Goal: Obtain resource: Download file/media

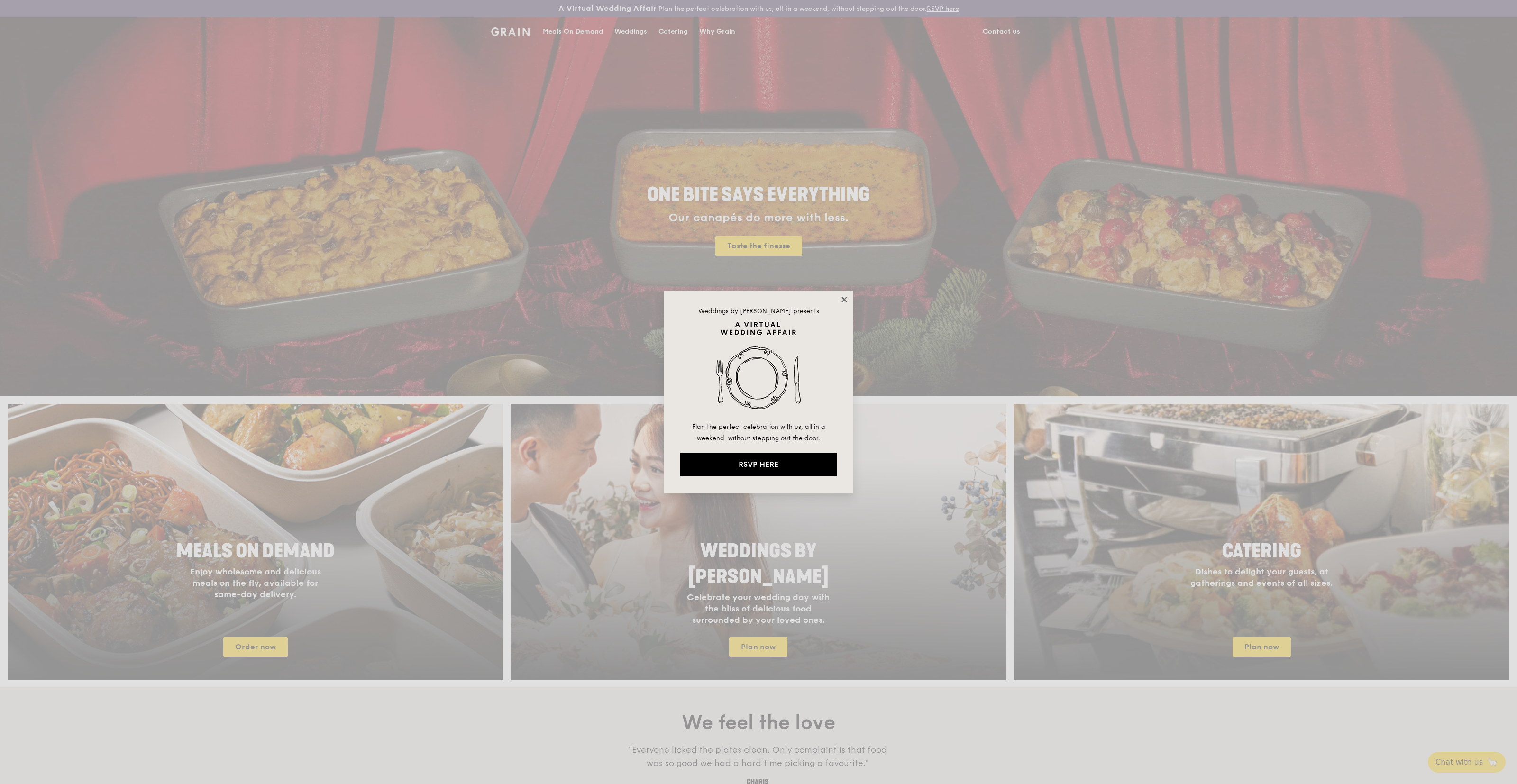
click at [844, 297] on icon at bounding box center [844, 299] width 9 height 9
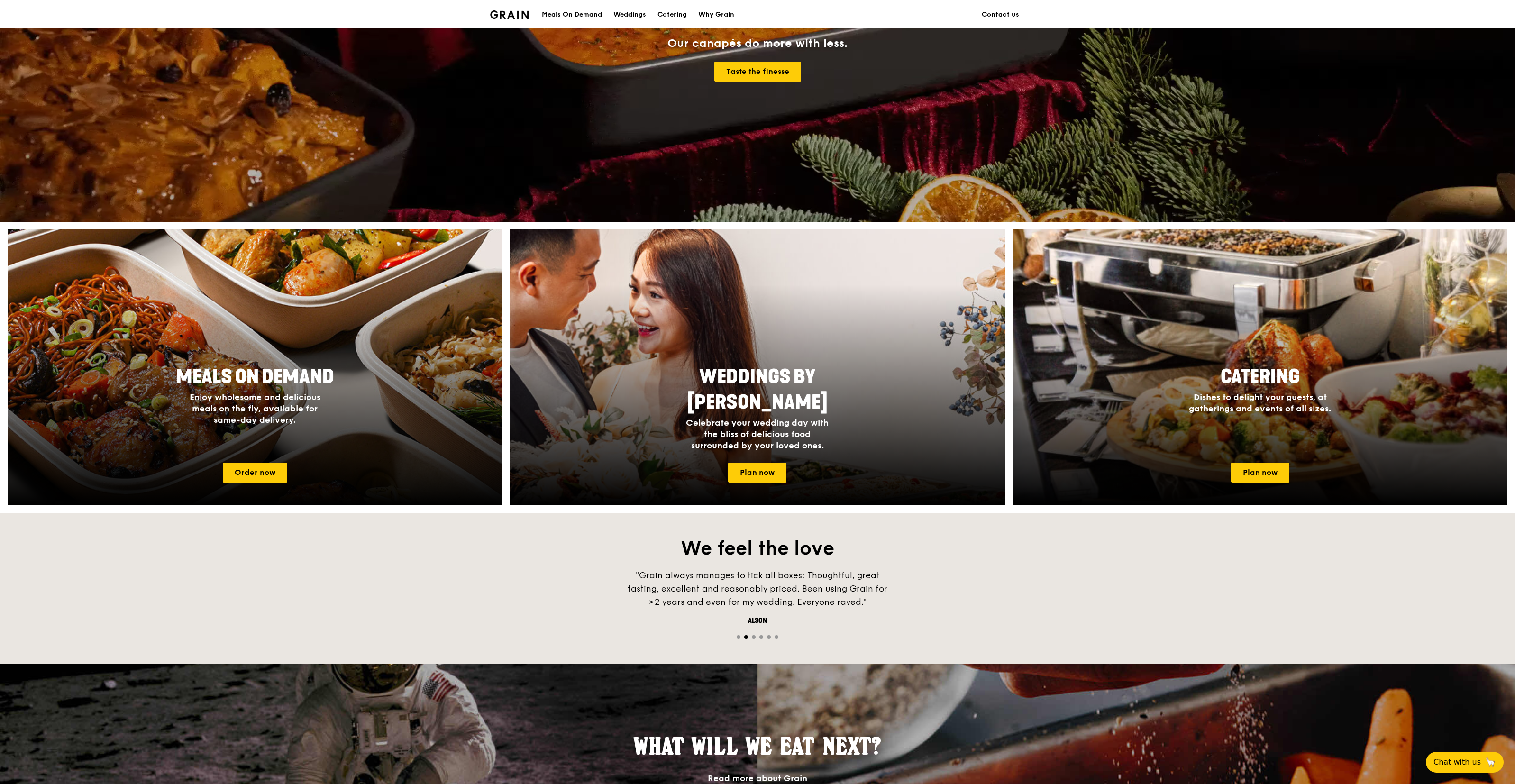
scroll to position [223, 0]
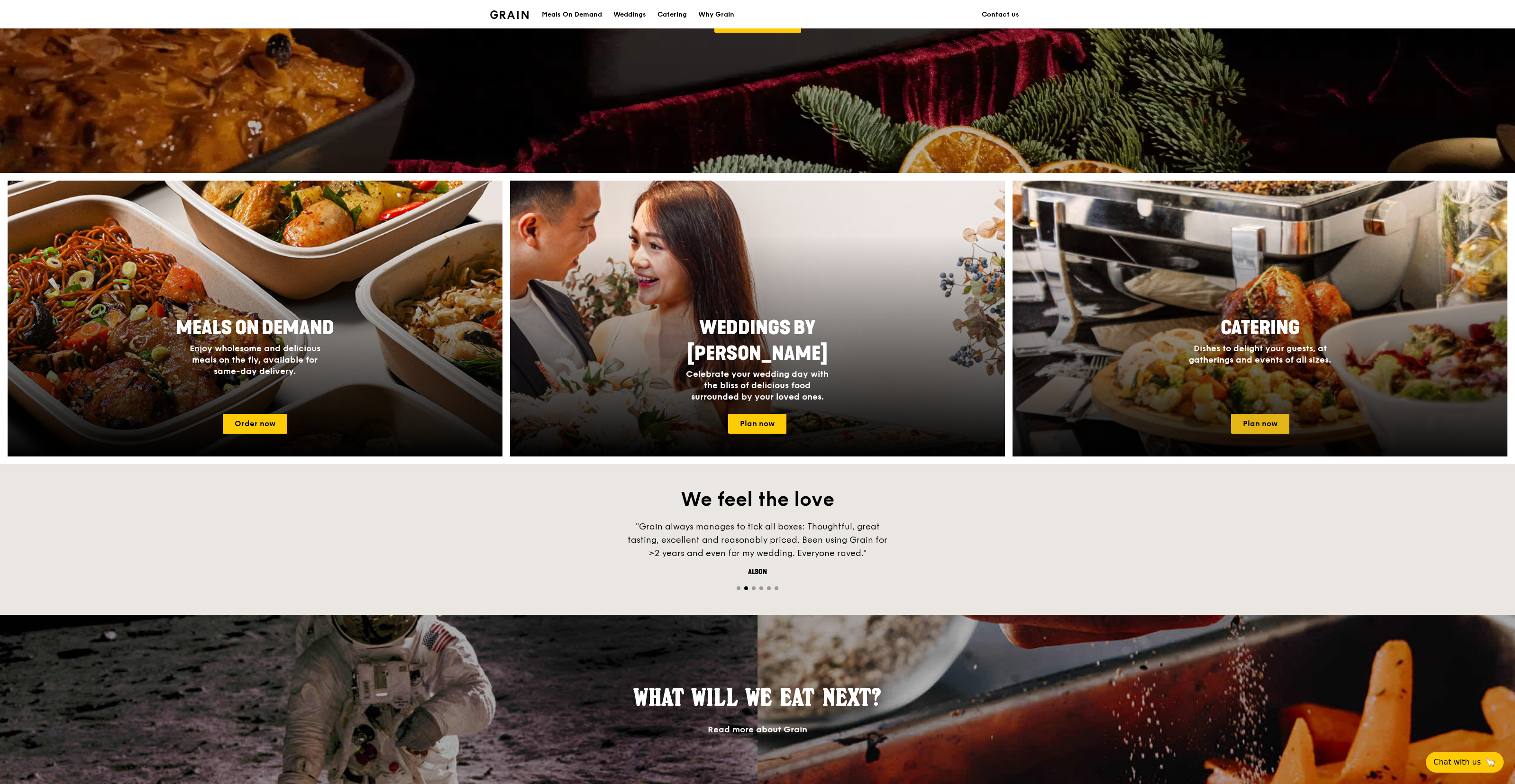
click at [1262, 425] on link "Plan now" at bounding box center [1260, 423] width 58 height 20
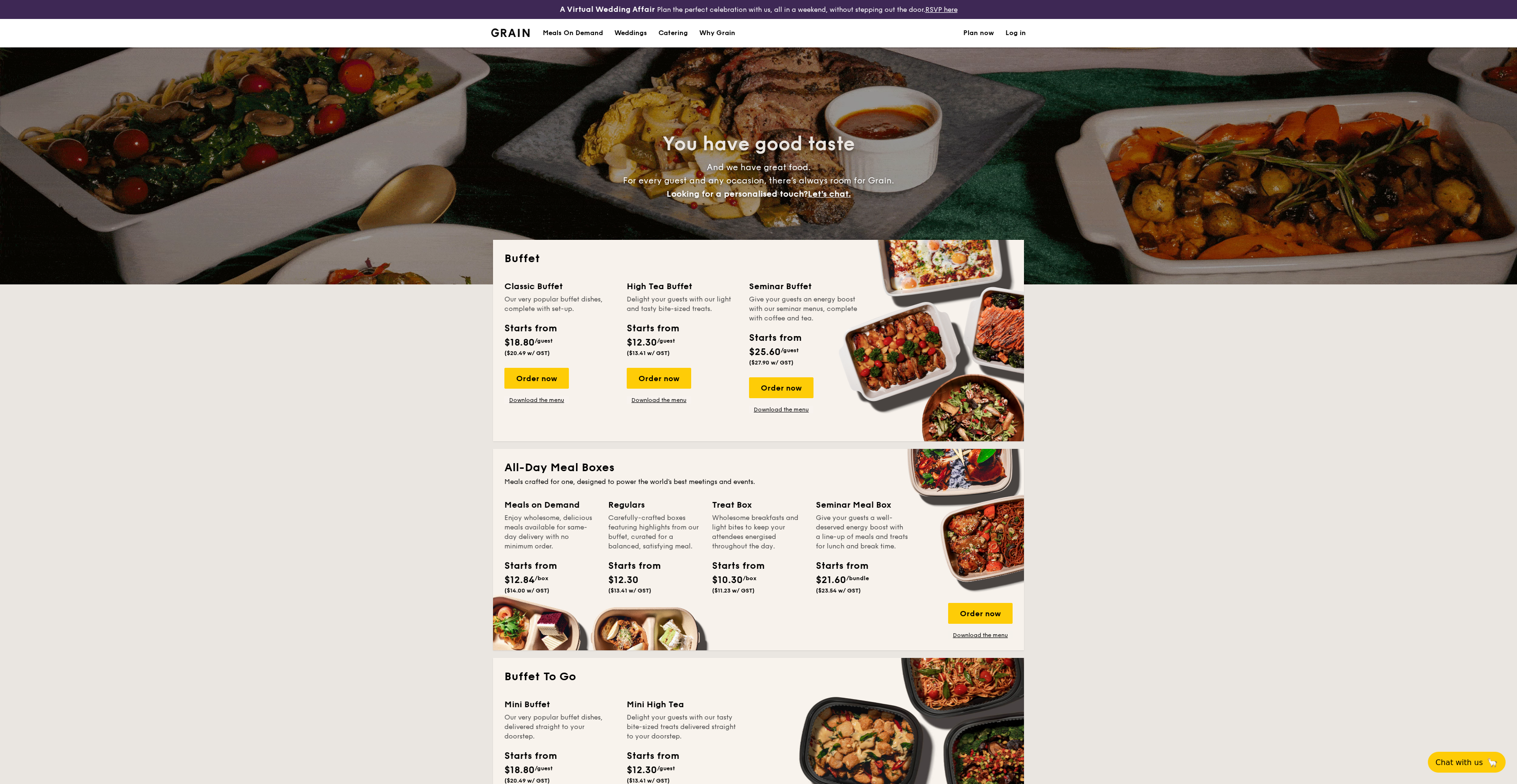
select select
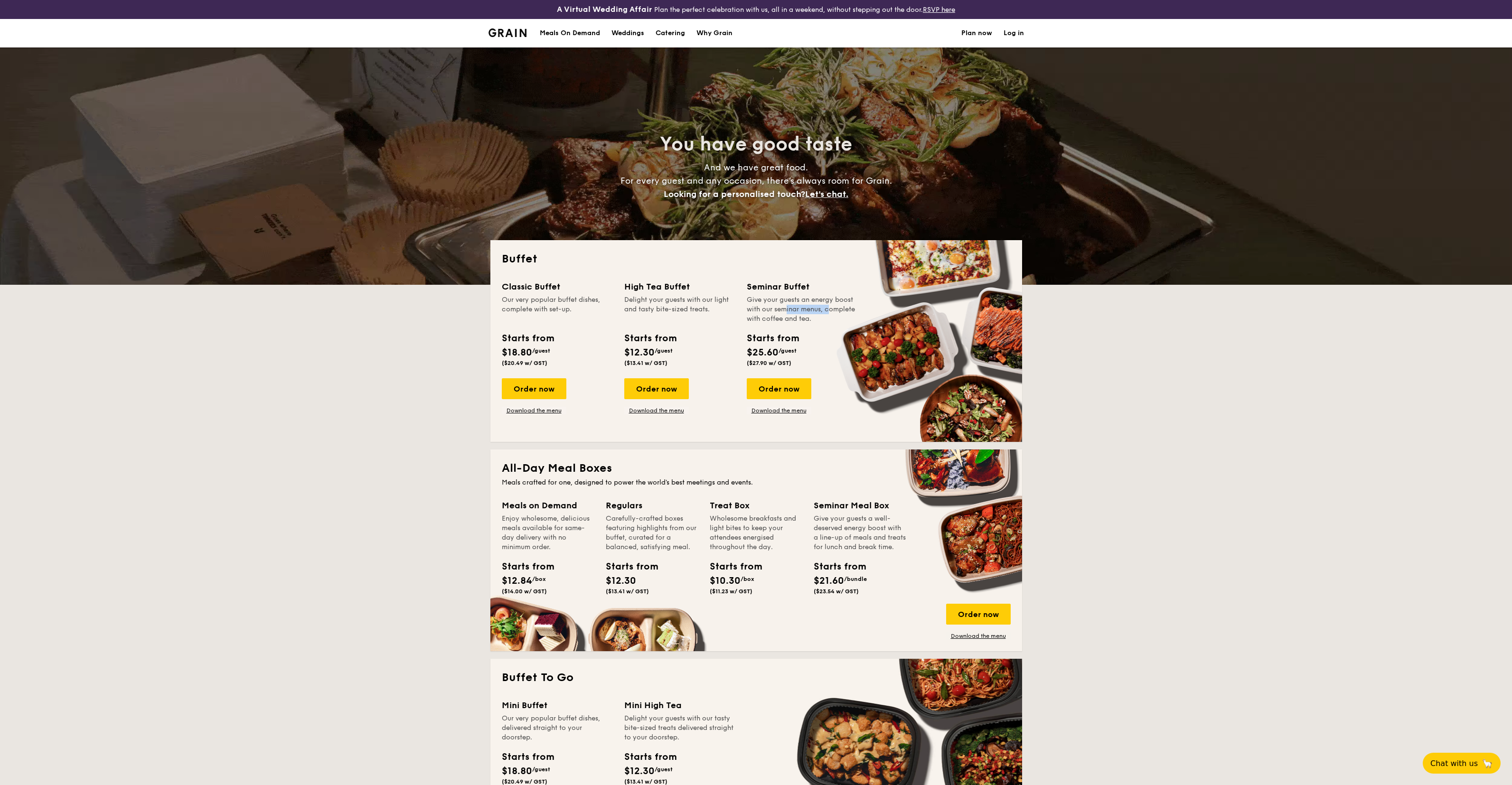
drag, startPoint x: 763, startPoint y: 314, endPoint x: 809, endPoint y: 313, distance: 46.0
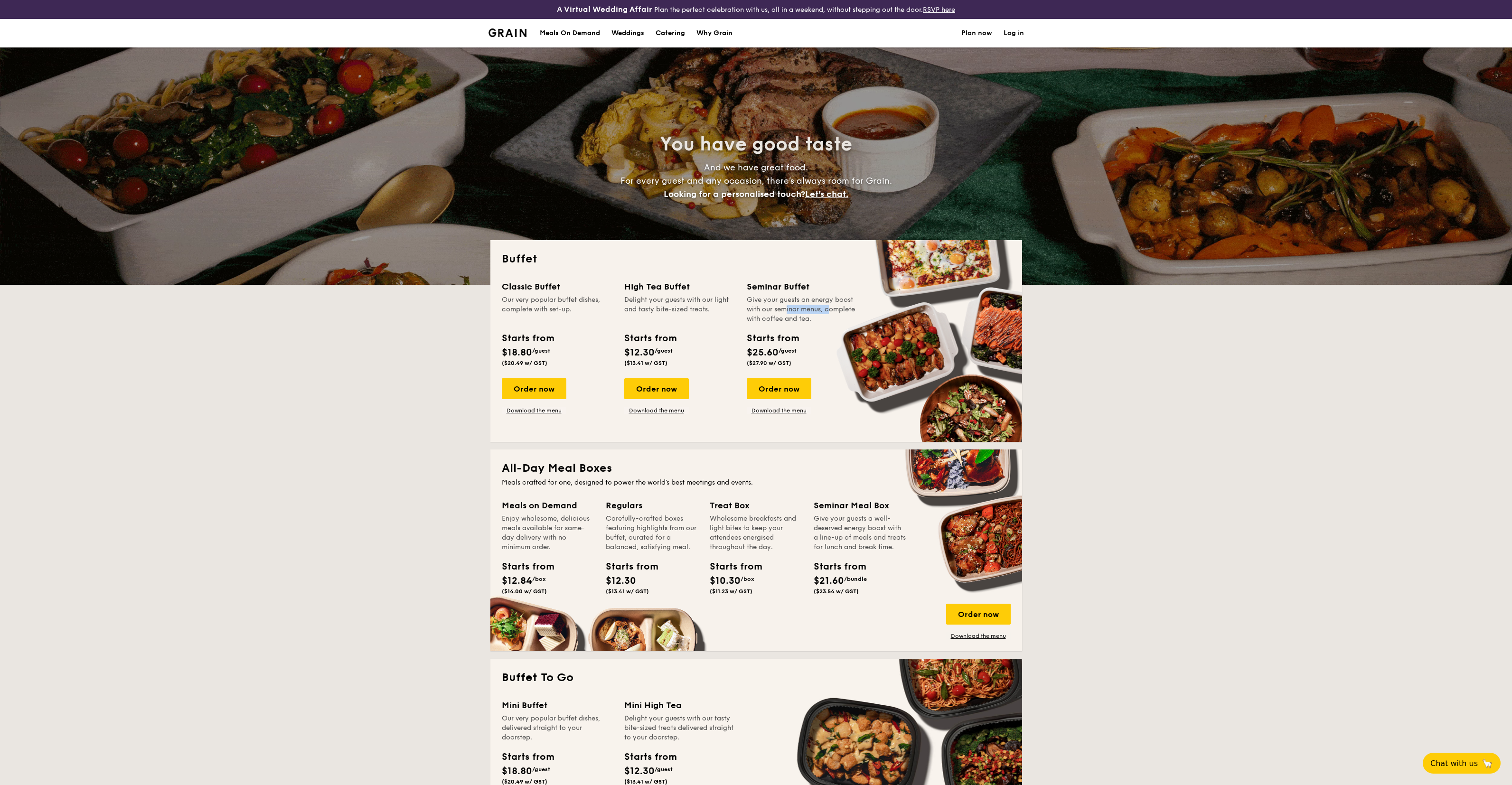
click at [809, 313] on div "Give your guests an energy boost with our seminar menus, complete with coffee a…" at bounding box center [802, 310] width 111 height 29
click at [806, 324] on div "Seminar Buffet Give your guests an energy boost with our seminar menus, complet…" at bounding box center [802, 325] width 111 height 90
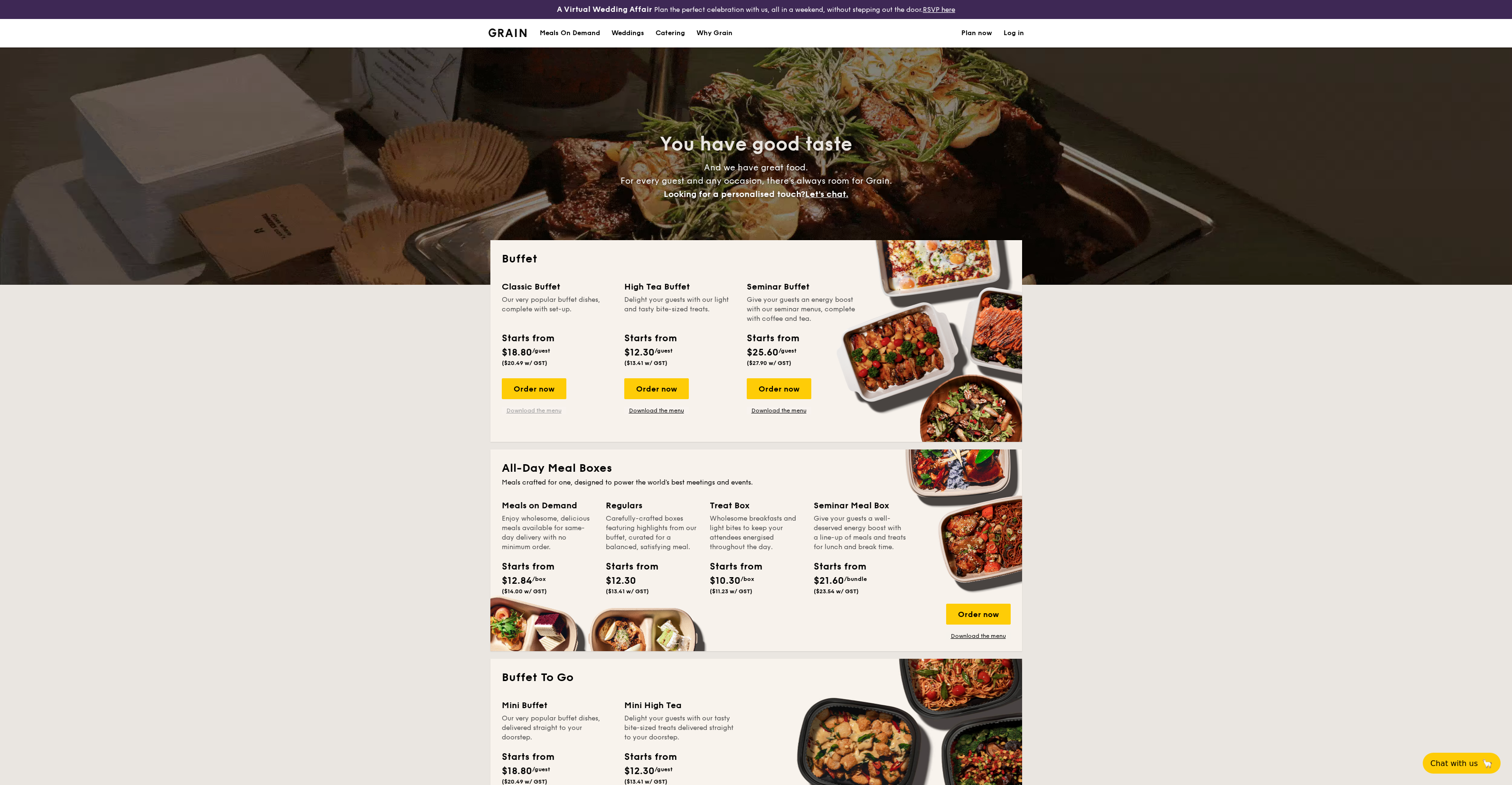
click at [541, 409] on link "Download the menu" at bounding box center [534, 411] width 65 height 8
